Goal: Transaction & Acquisition: Purchase product/service

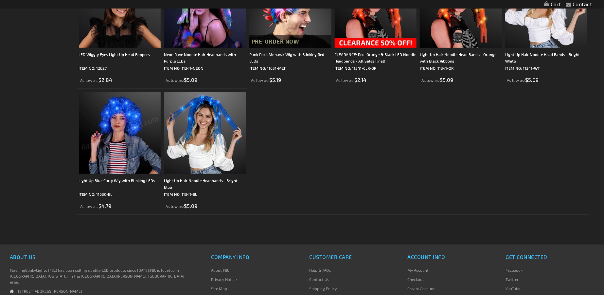
scroll to position [178, 0]
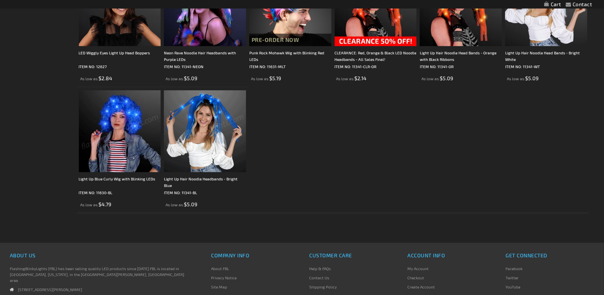
click at [124, 110] on img at bounding box center [120, 131] width 82 height 82
